Goal: Find specific page/section: Find specific page/section

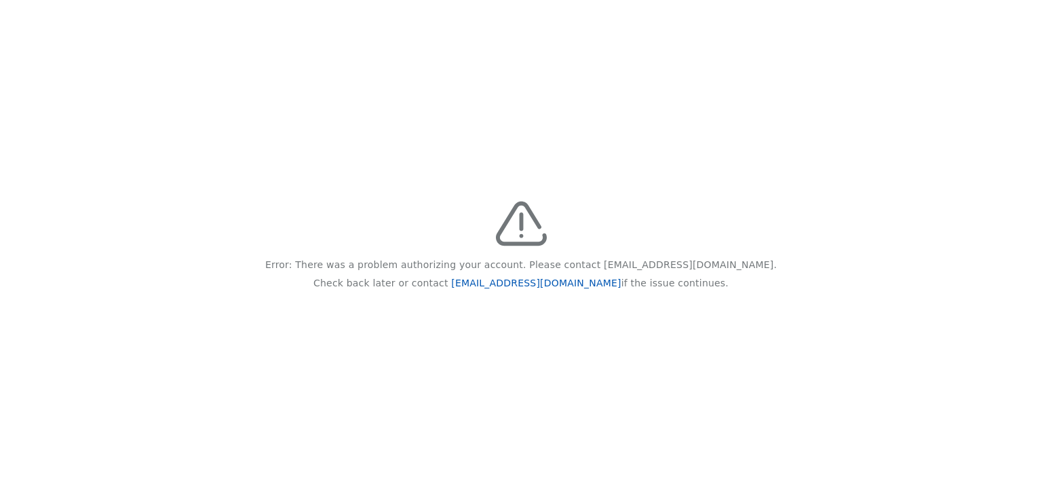
click at [550, 282] on link "[EMAIL_ADDRESS][DOMAIN_NAME]" at bounding box center [536, 282] width 170 height 11
drag, startPoint x: 567, startPoint y: 289, endPoint x: 483, endPoint y: 286, distance: 84.2
click at [483, 286] on p "Check back later or contact [EMAIL_ADDRESS][DOMAIN_NAME] if the issue continues." at bounding box center [520, 283] width 415 height 18
drag, startPoint x: 483, startPoint y: 286, endPoint x: 560, endPoint y: 309, distance: 80.2
click at [560, 309] on div "Error: There was a problem authorizing your account. Please contact [EMAIL_ADDR…" at bounding box center [521, 245] width 1042 height 490
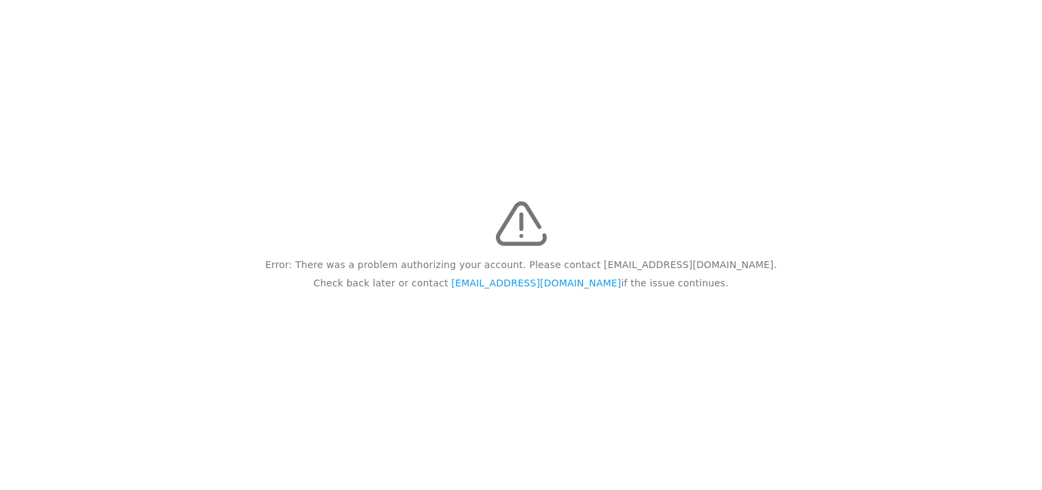
click at [582, 307] on div "Error: There was a problem authorizing your account. Please contact [EMAIL_ADDR…" at bounding box center [521, 245] width 1042 height 490
drag, startPoint x: 585, startPoint y: 281, endPoint x: 480, endPoint y: 282, distance: 104.5
click at [480, 282] on p "Check back later or contact [EMAIL_ADDRESS][DOMAIN_NAME] if the issue continues." at bounding box center [520, 283] width 415 height 18
copy p "feedback@recidiviz.org"
click at [94, 45] on div "Error: There was a problem authorizing your account. Please contact feedback@re…" at bounding box center [521, 245] width 1042 height 490
